Goal: Information Seeking & Learning: Learn about a topic

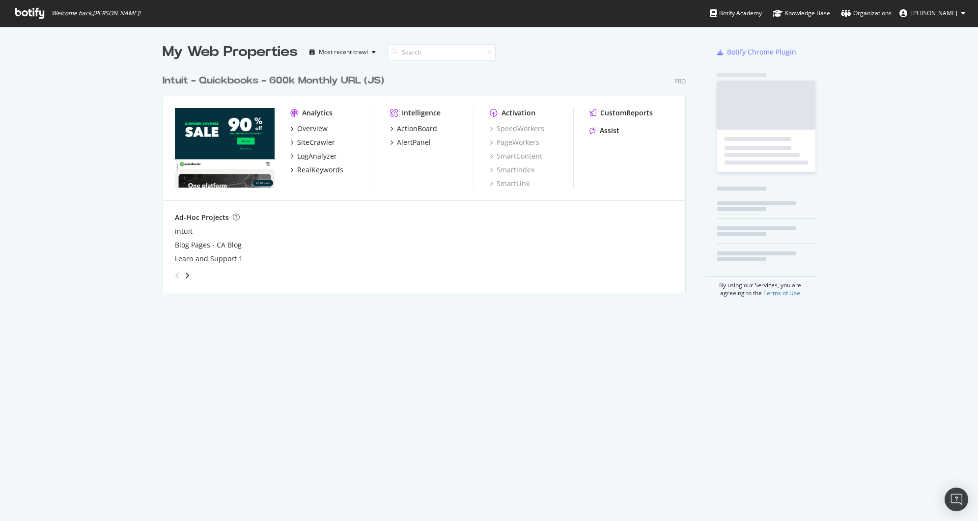
scroll to position [223, 523]
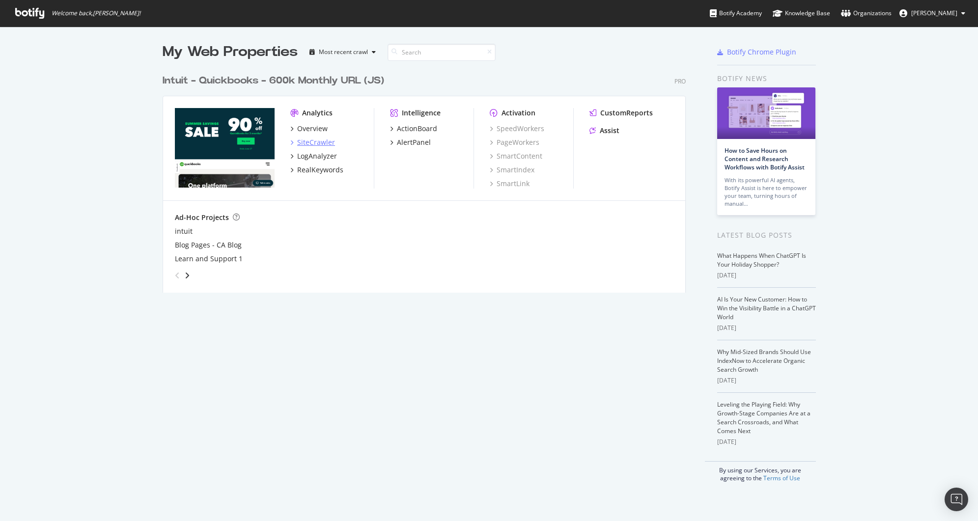
click at [317, 142] on div "SiteCrawler" at bounding box center [316, 142] width 38 height 10
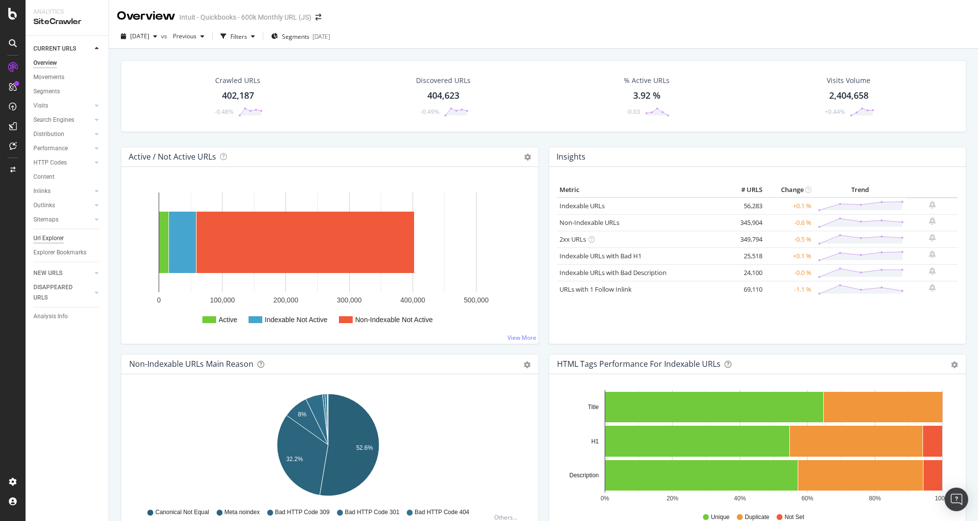
click at [52, 237] on div "Url Explorer" at bounding box center [48, 238] width 30 height 10
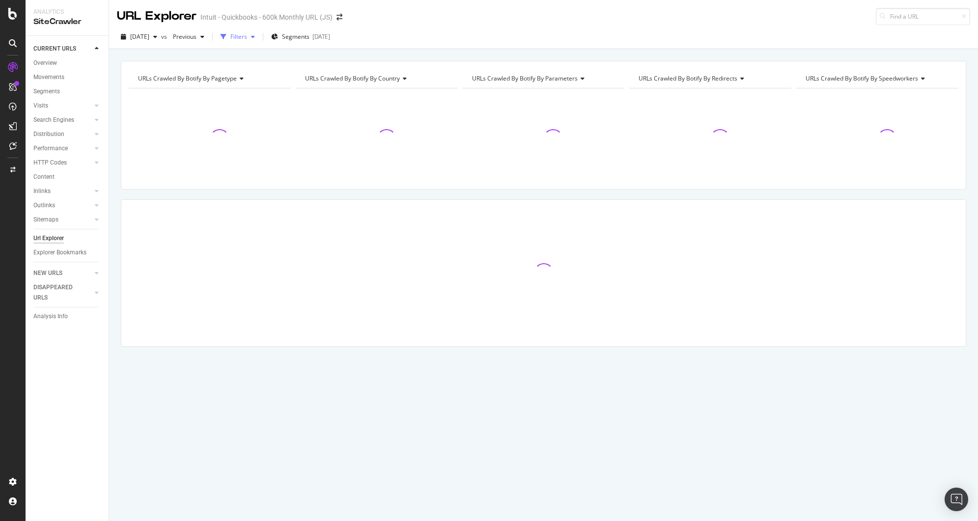
click at [255, 38] on icon "button" at bounding box center [253, 37] width 4 height 6
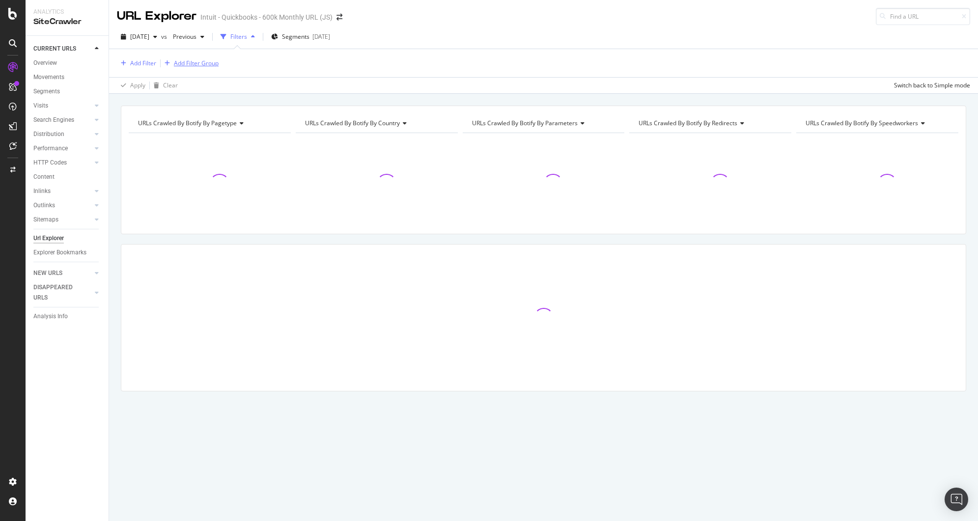
click at [199, 64] on div "Add Filter Group" at bounding box center [196, 63] width 45 height 8
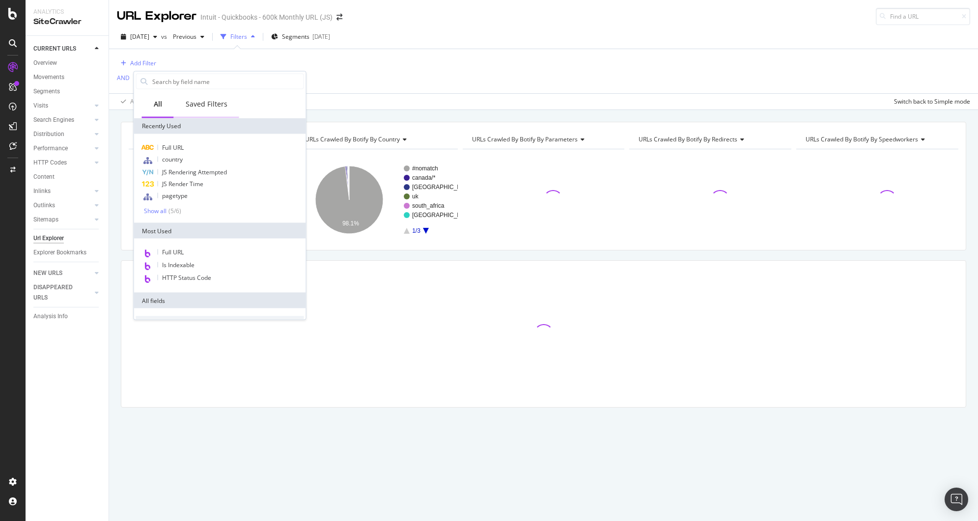
click at [217, 106] on div "Saved Filters" at bounding box center [207, 104] width 42 height 10
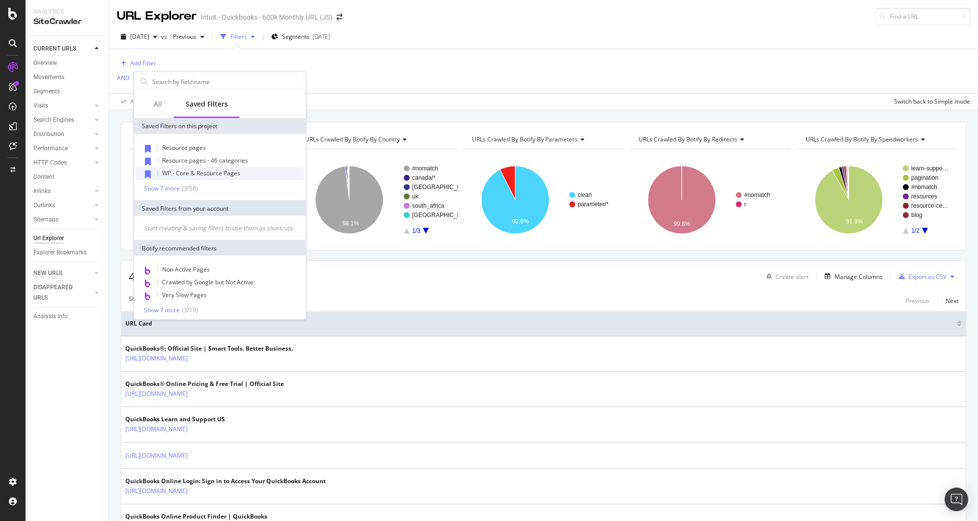
click at [194, 169] on span "WP - Core & Resource Pages" at bounding box center [201, 173] width 78 height 8
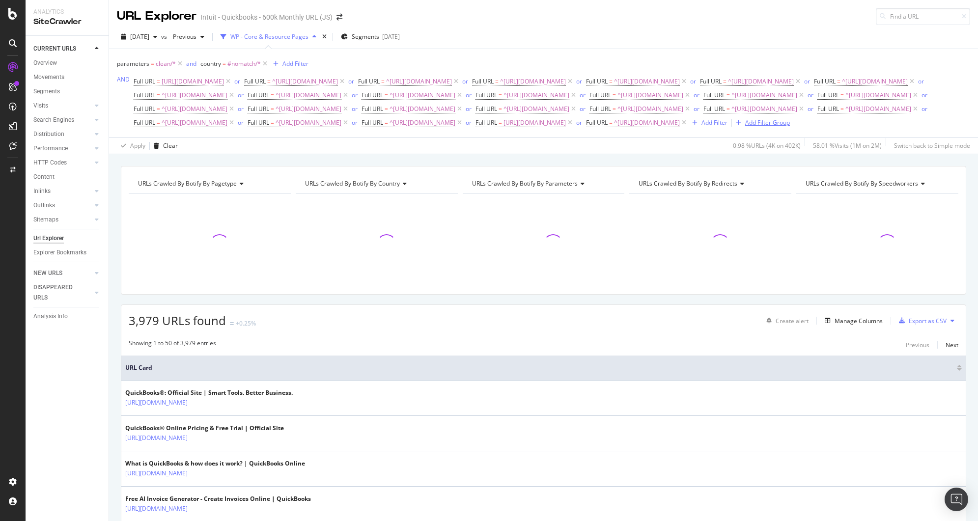
click at [732, 128] on div "Add Filter Group" at bounding box center [761, 122] width 58 height 11
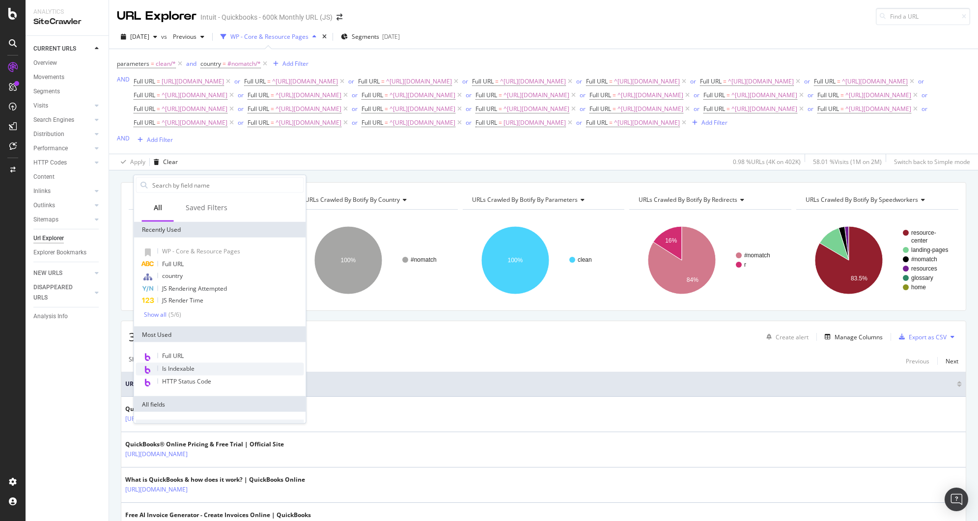
click at [183, 367] on span "Is Indexable" at bounding box center [178, 368] width 32 height 8
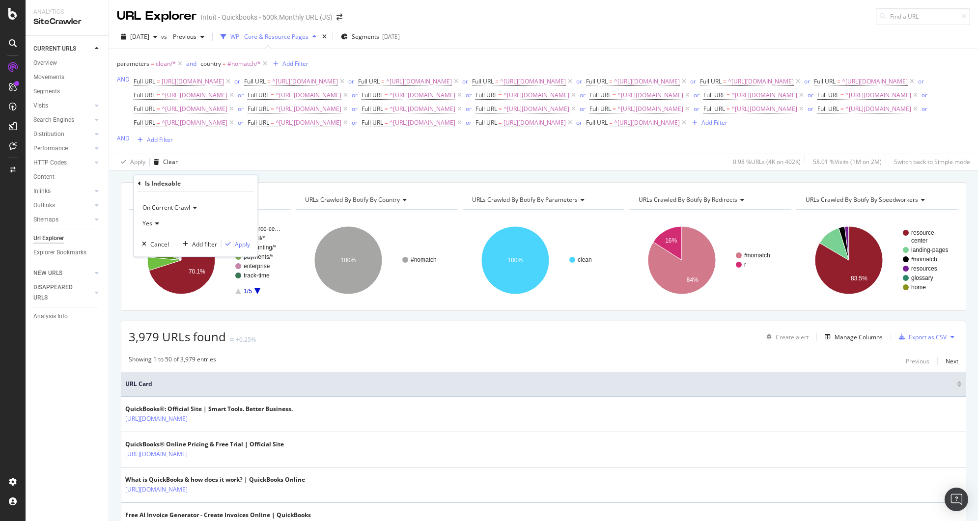
click at [179, 207] on span "On Current Crawl" at bounding box center [166, 207] width 48 height 8
click at [180, 244] on span "On Compared Crawl" at bounding box center [174, 240] width 55 height 8
click at [206, 243] on div "Add filter" at bounding box center [204, 244] width 25 height 8
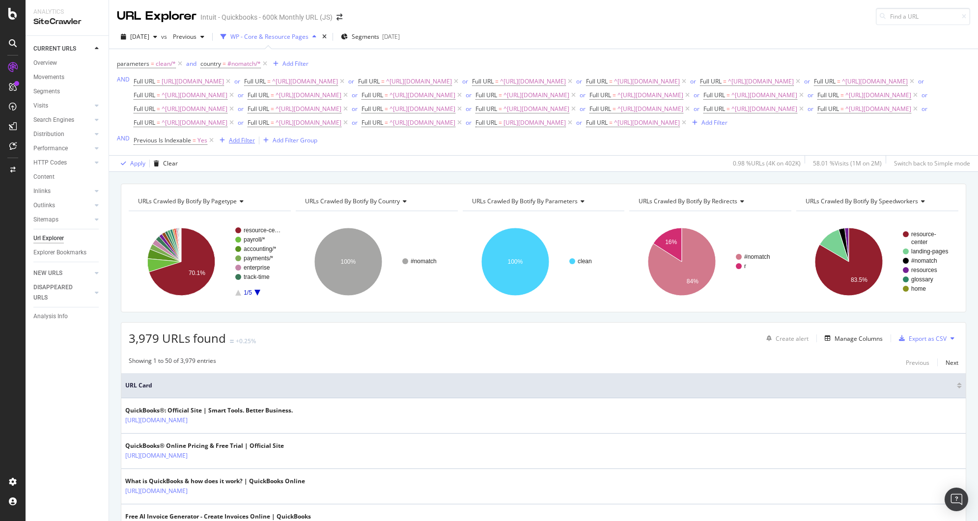
click at [242, 144] on div "Add Filter" at bounding box center [242, 140] width 26 height 8
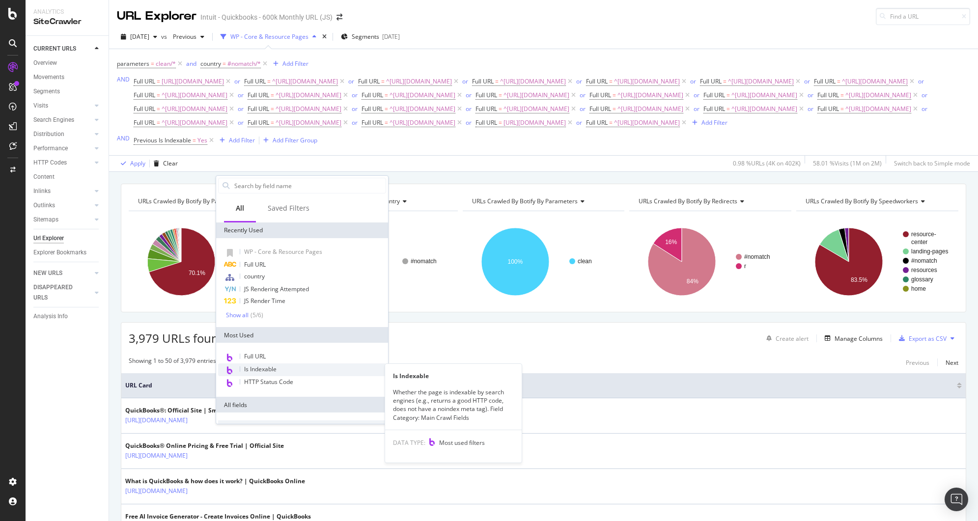
click at [263, 368] on span "Is Indexable" at bounding box center [260, 369] width 32 height 8
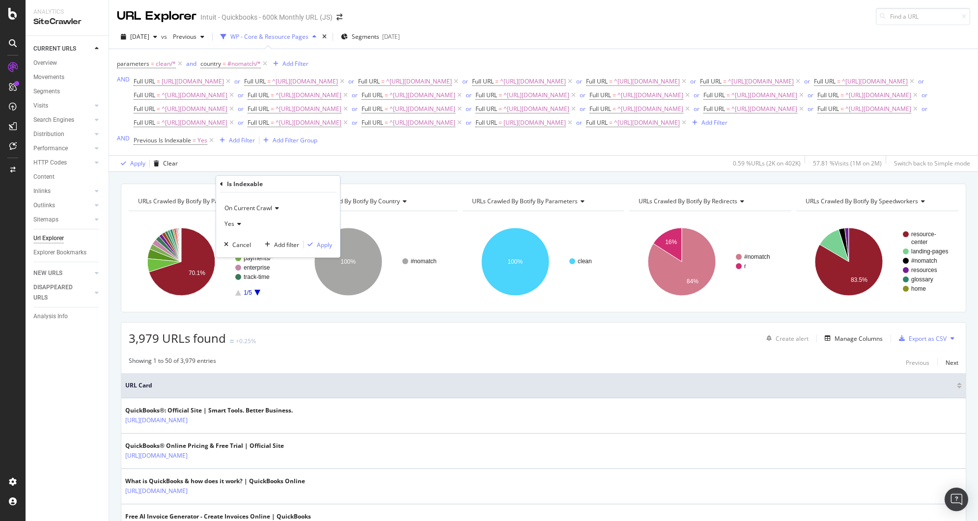
click at [239, 222] on icon at bounding box center [237, 224] width 7 height 6
click at [240, 258] on div "No" at bounding box center [278, 256] width 105 height 13
click at [310, 244] on icon "button" at bounding box center [309, 245] width 5 height 6
